Goal: Use online tool/utility: Utilize a website feature to perform a specific function

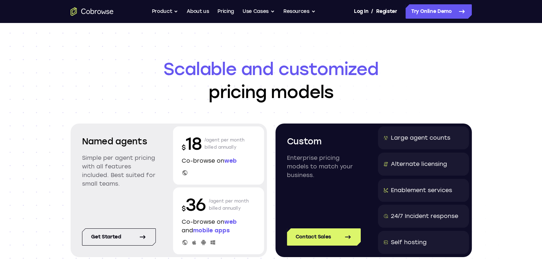
click at [514, 84] on div "Scalable and customized pricing models Named agents Simple per agent pricing wi…" at bounding box center [271, 171] width 542 height 297
click at [167, 14] on button "Product" at bounding box center [165, 11] width 27 height 14
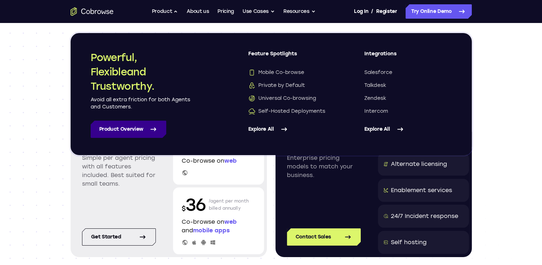
click at [123, 135] on link "Product Overview" at bounding box center [129, 128] width 76 height 17
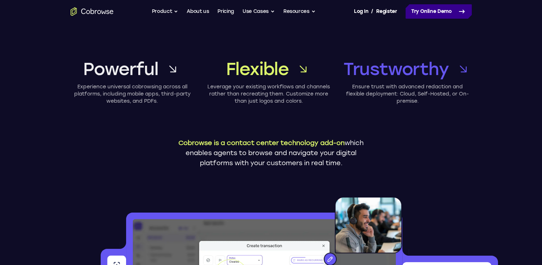
click at [434, 17] on link "Try Online Demo" at bounding box center [439, 11] width 66 height 14
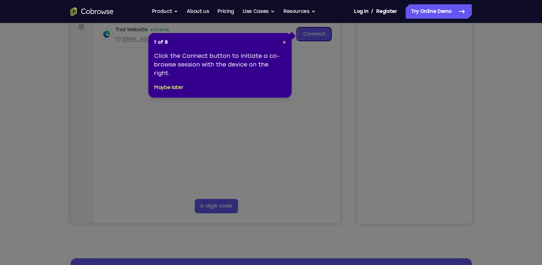
scroll to position [72, 0]
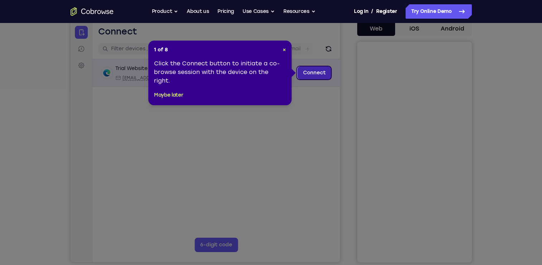
click at [305, 75] on link "Connect" at bounding box center [314, 72] width 34 height 13
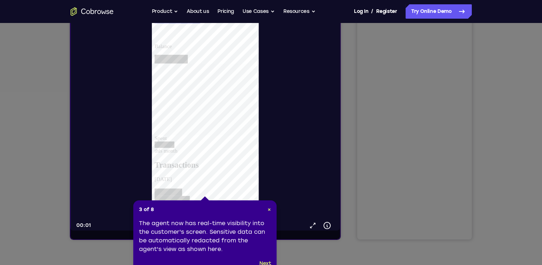
scroll to position [108, 0]
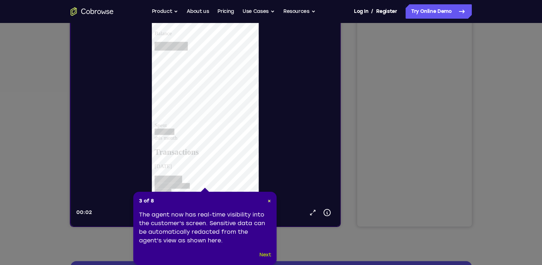
click at [269, 256] on button "Next" at bounding box center [266, 254] width 12 height 9
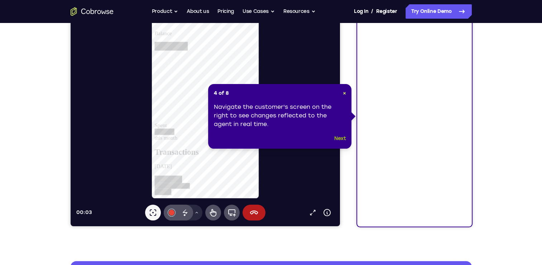
click at [341, 140] on button "Next" at bounding box center [340, 138] width 12 height 9
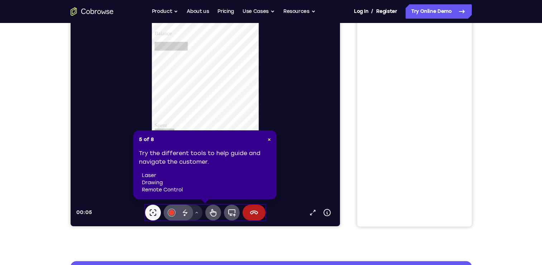
click at [274, 142] on div "5 of 8 × Try the different tools to help guide and navigate the customer. laser…" at bounding box center [204, 164] width 143 height 69
click at [269, 140] on span "×" at bounding box center [269, 139] width 3 height 6
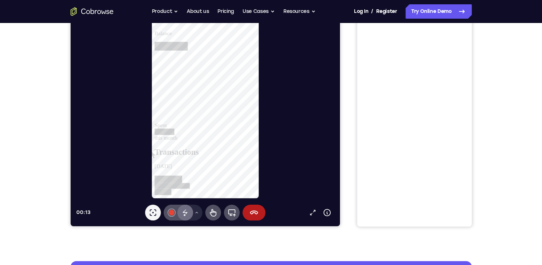
click at [187, 214] on icon at bounding box center [185, 212] width 9 height 9
click at [184, 210] on icon at bounding box center [184, 211] width 5 height 5
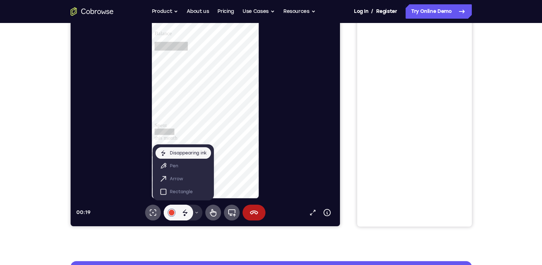
click at [200, 213] on button "Drawing tools menu" at bounding box center [196, 212] width 11 height 16
